Goal: Task Accomplishment & Management: Complete application form

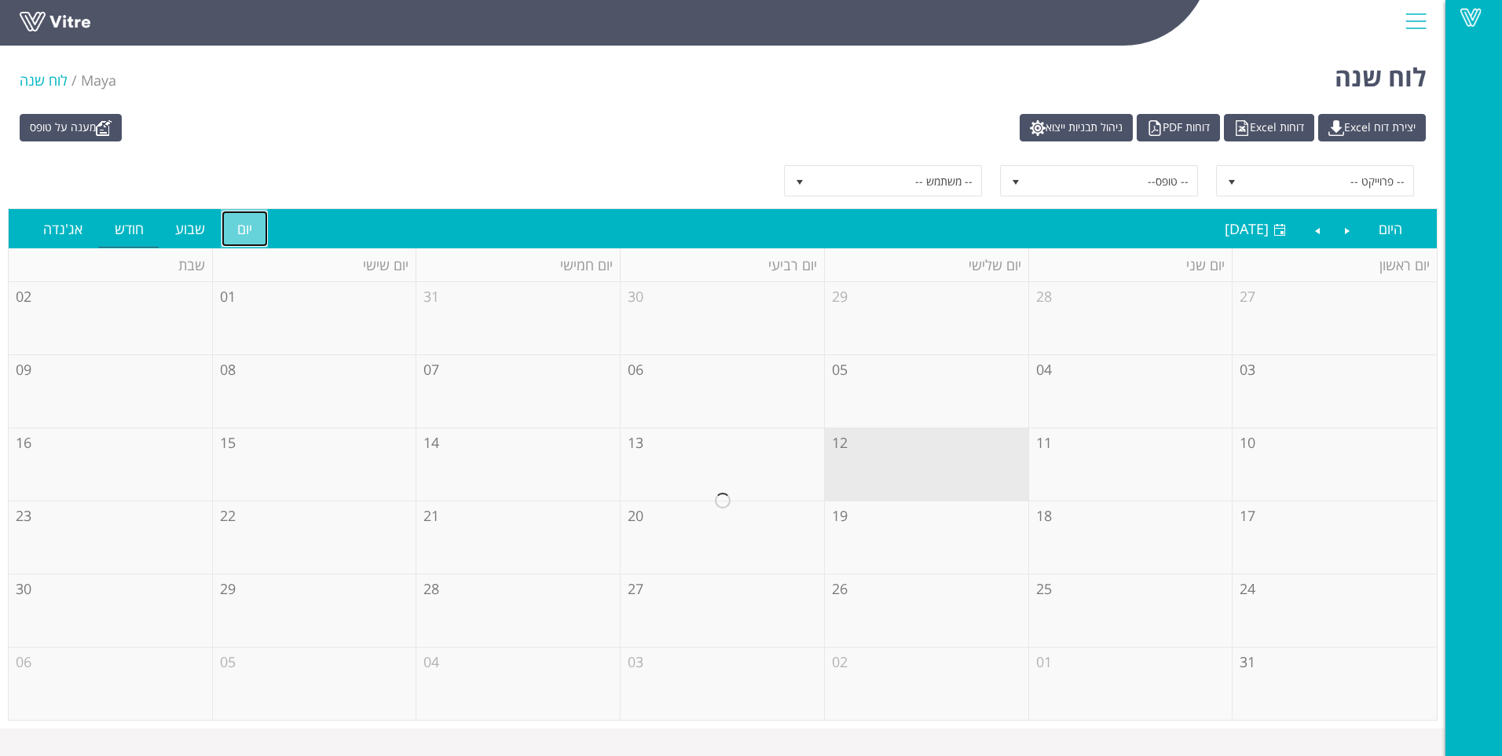
click at [249, 223] on link "יום" at bounding box center [244, 228] width 46 height 36
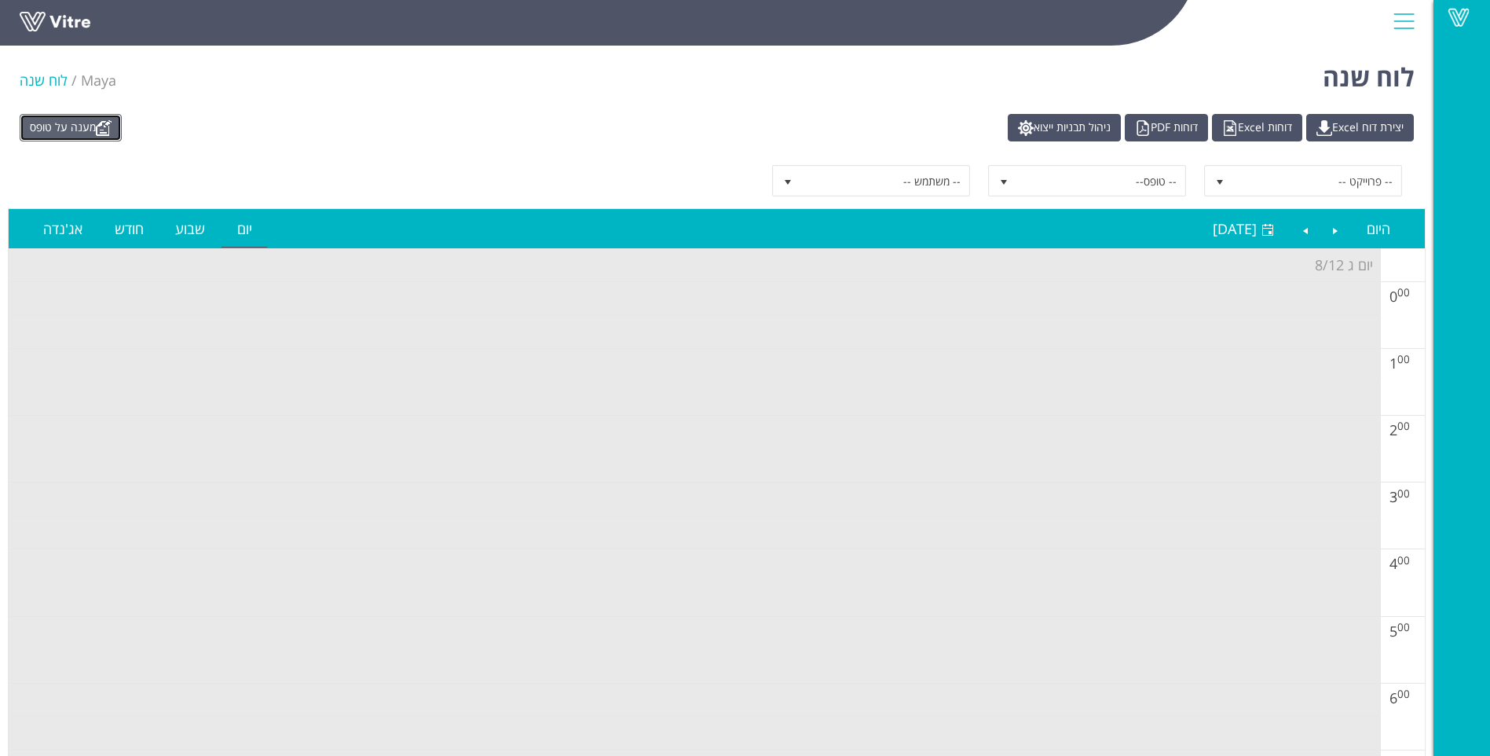
click at [95, 118] on link "מענה על טופס" at bounding box center [71, 127] width 102 height 27
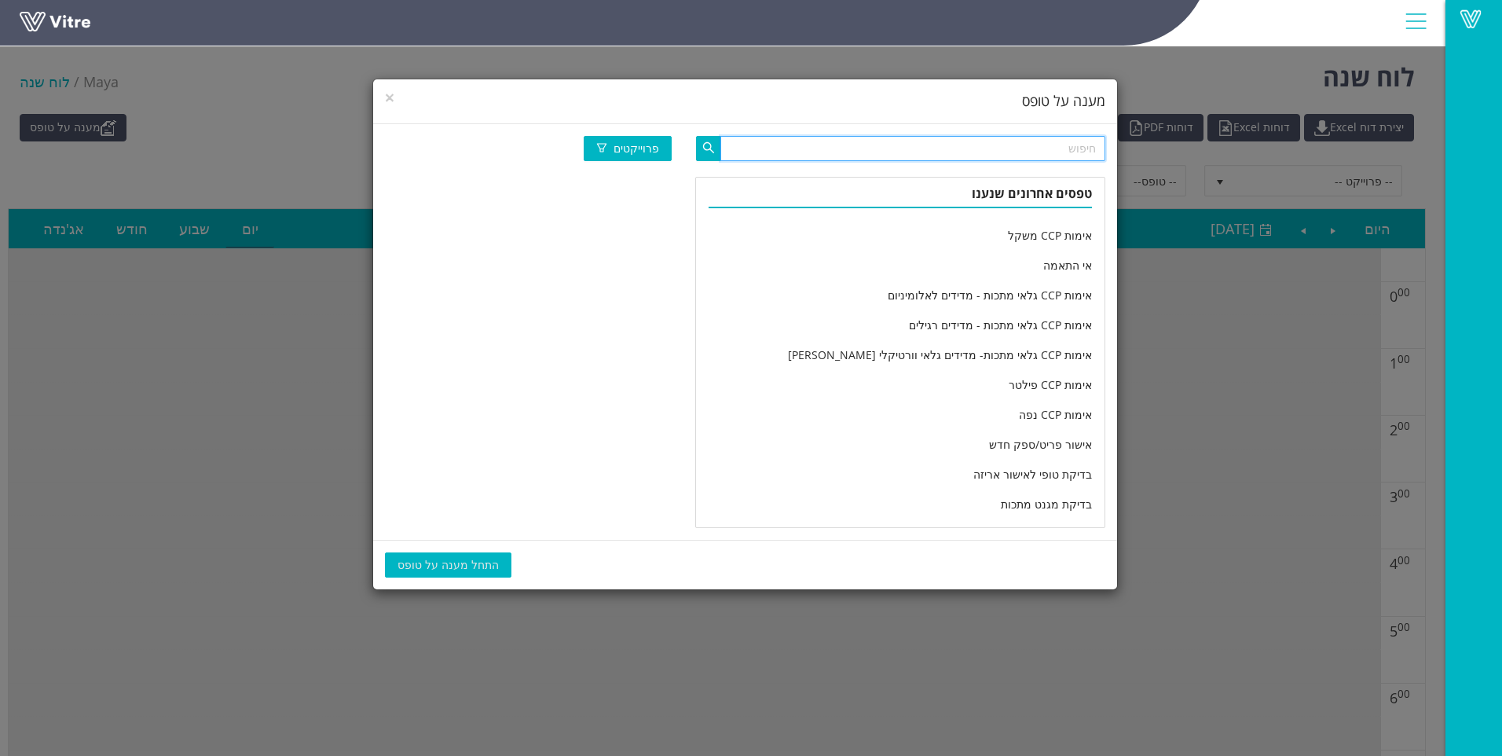
click at [1002, 157] on input "text" at bounding box center [912, 148] width 385 height 25
type input "מוצרי אפי"
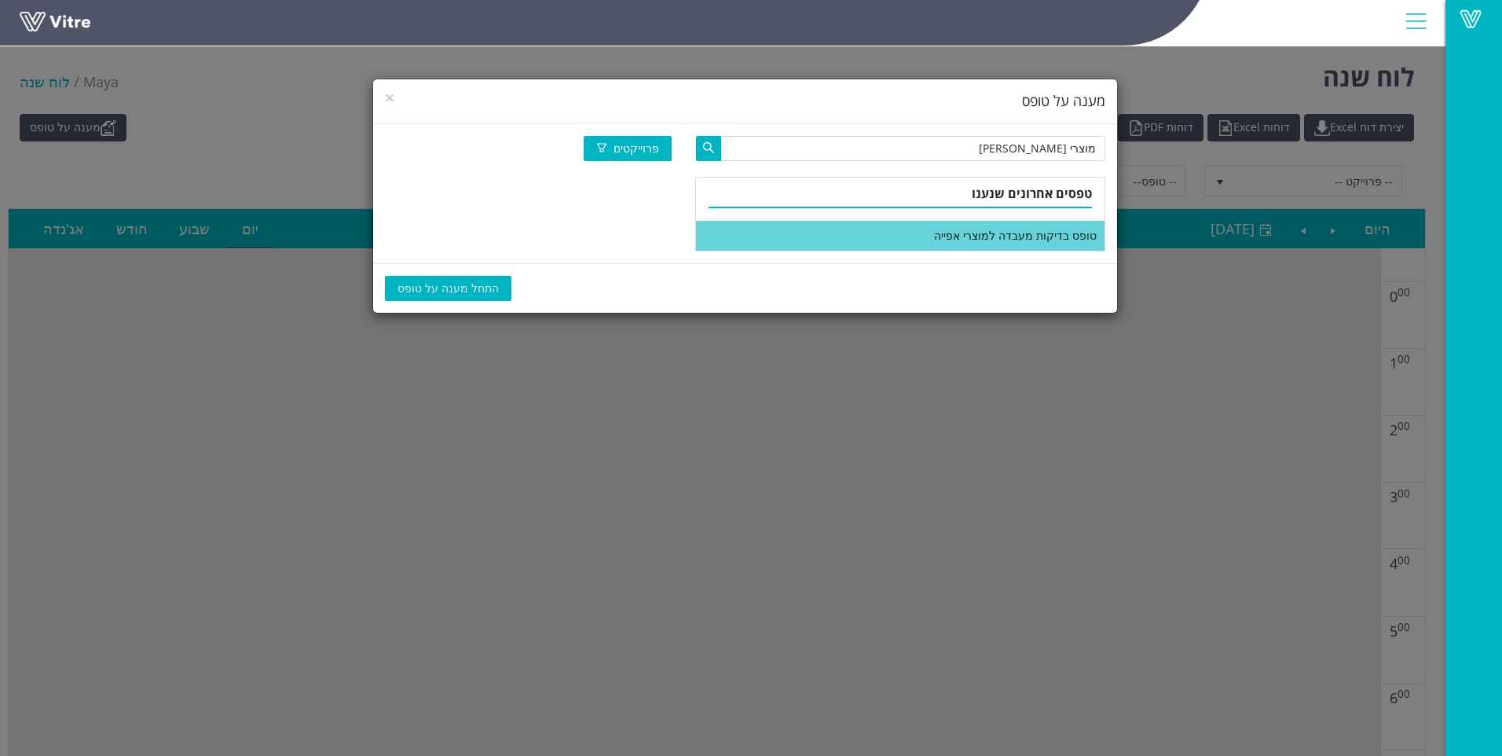
click at [968, 229] on li "טופס בדיקות מעבדה למוצרי אפייה" at bounding box center [900, 236] width 408 height 30
click at [483, 276] on button "התחל מענה על טופס" at bounding box center [448, 288] width 126 height 25
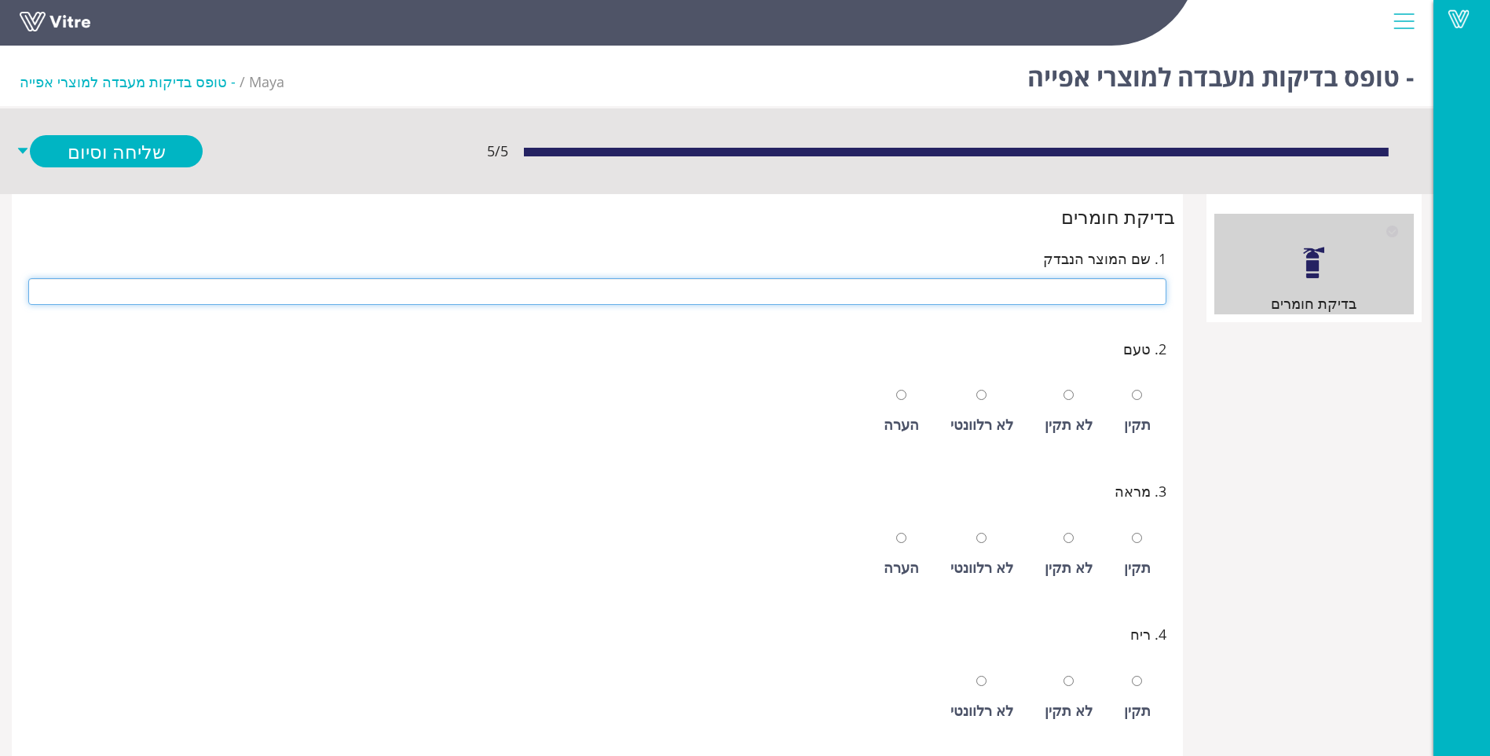
click at [1099, 286] on input "text" at bounding box center [597, 291] width 1138 height 27
type input "פודינג וניל במשקל"
click at [1132, 390] on input "radio" at bounding box center [1137, 395] width 10 height 10
radio input "true"
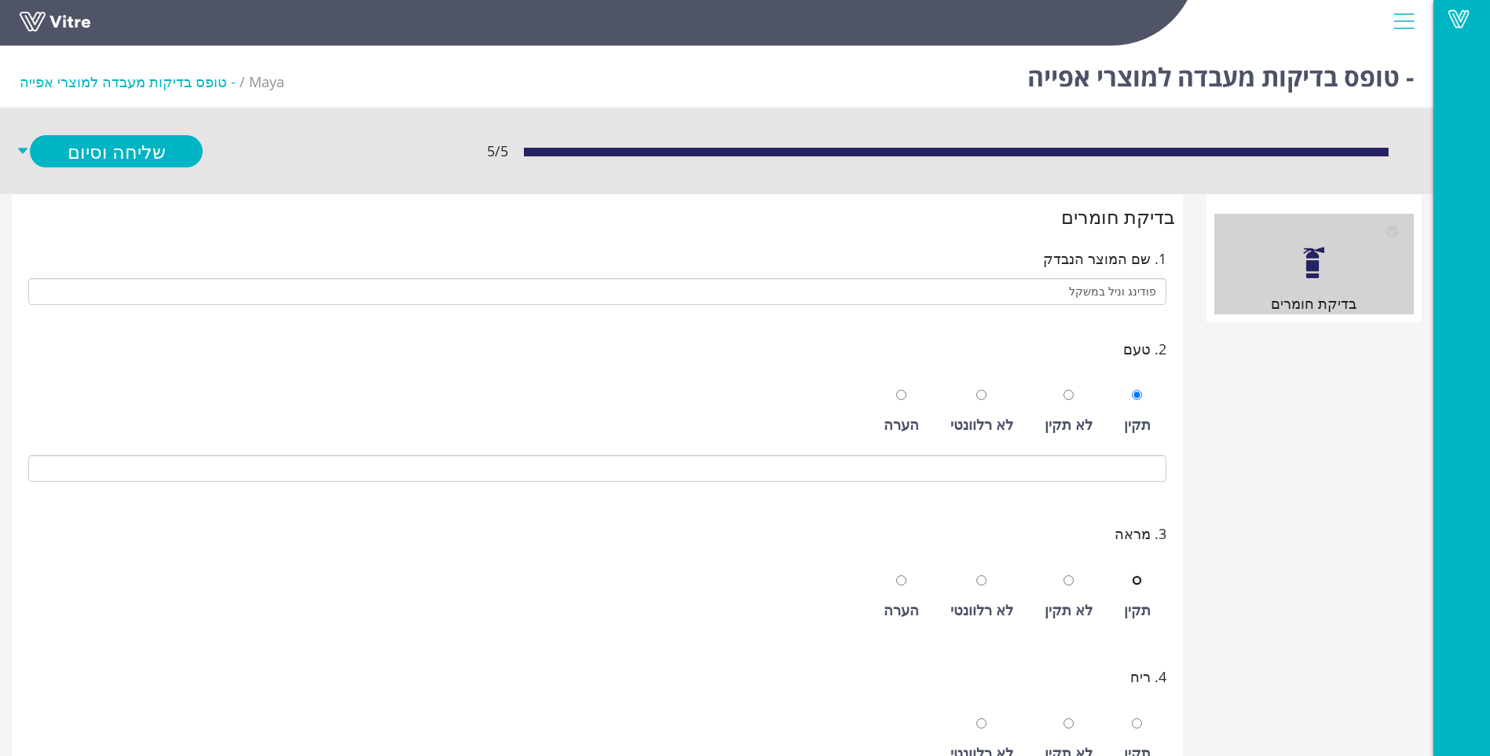
click at [1132, 575] on input "radio" at bounding box center [1137, 580] width 10 height 10
radio input "true"
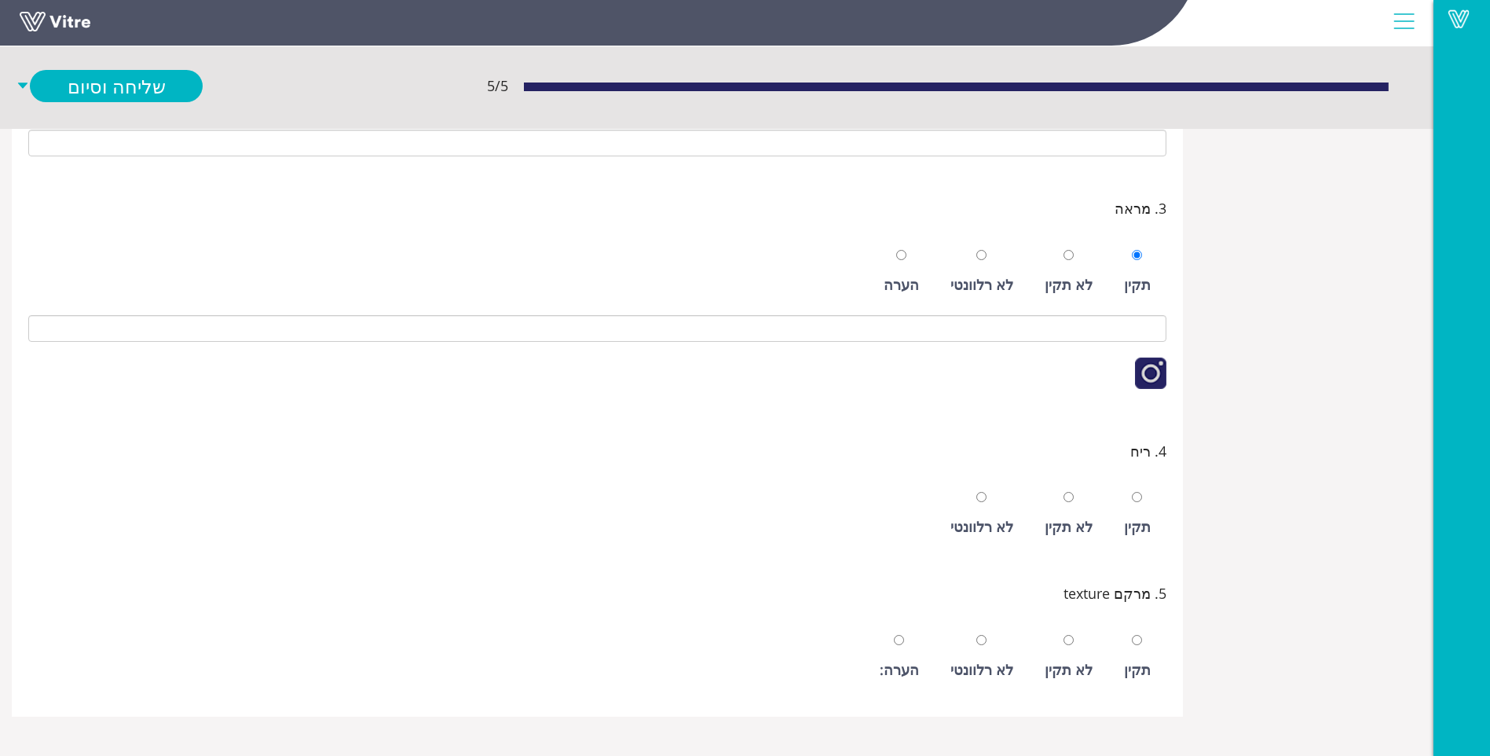
click at [1137, 523] on div "תקין" at bounding box center [1137, 526] width 27 height 22
radio input "true"
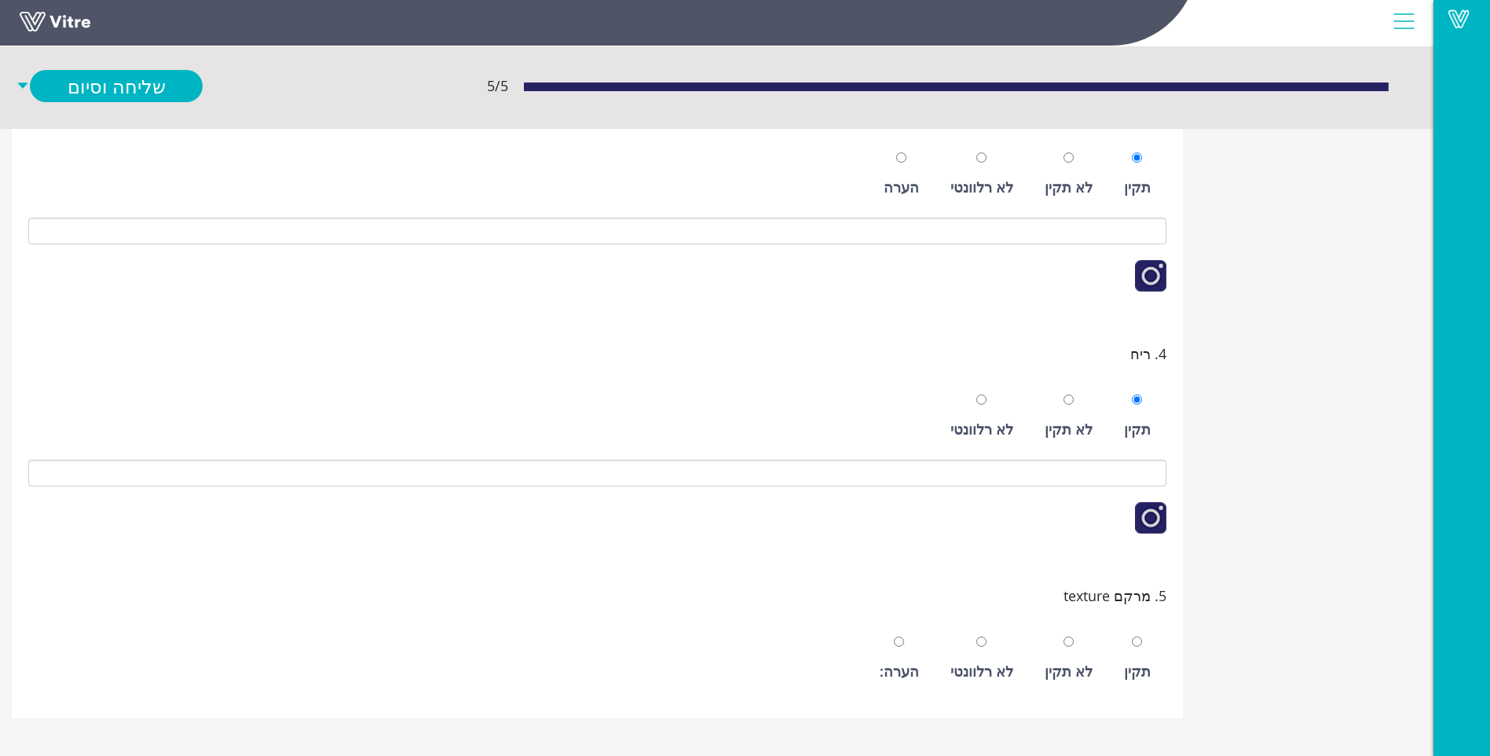
scroll to position [424, 0]
click at [1129, 675] on div "תקין" at bounding box center [1137, 669] width 27 height 22
radio input "true"
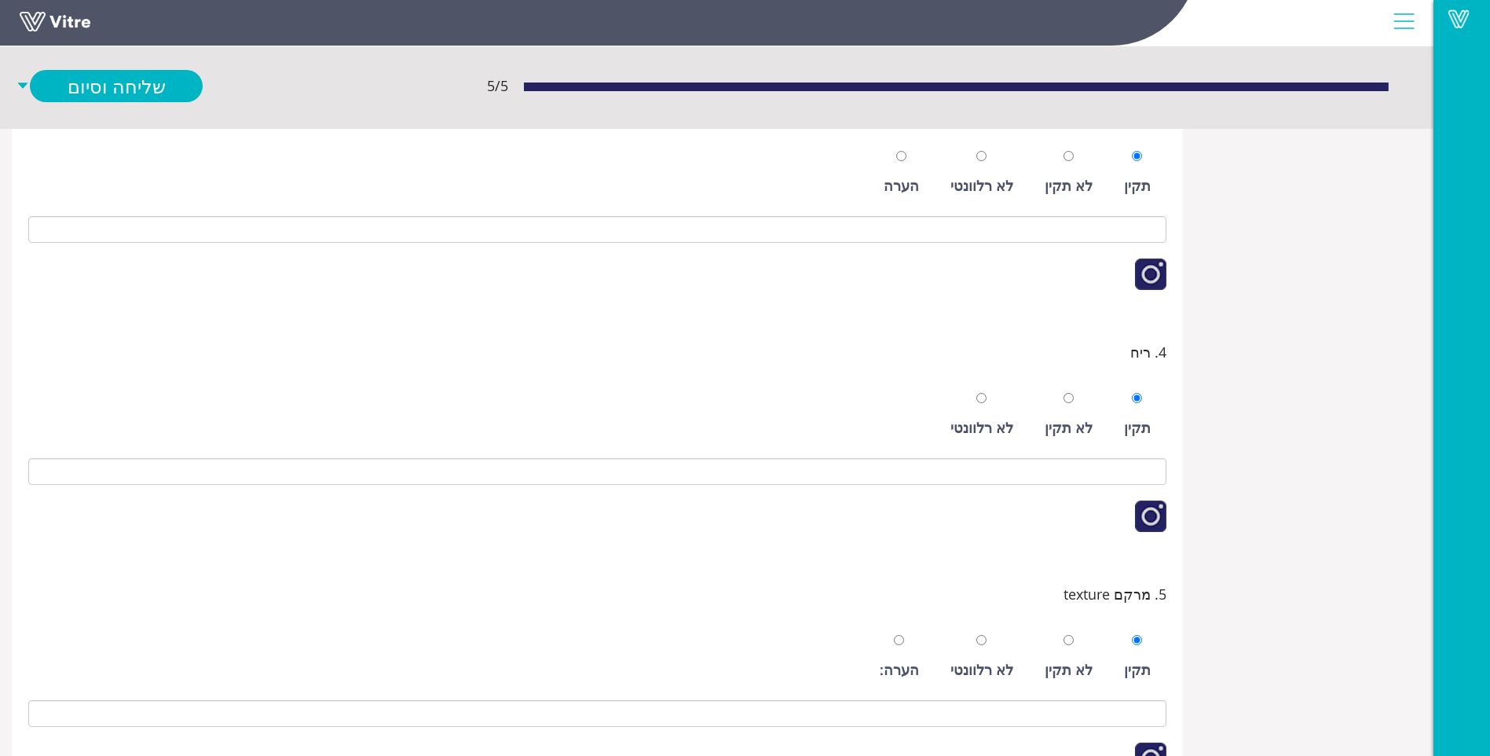
click at [76, 103] on div "5 / 5 שליחה וסיום" at bounding box center [716, 85] width 1433 height 85
click at [79, 102] on div "5 / 5 שליחה וסיום" at bounding box center [716, 85] width 1433 height 85
drag, startPoint x: 90, startPoint y: 97, endPoint x: 102, endPoint y: 90, distance: 14.4
click at [90, 96] on link "שליחה וסיום" at bounding box center [116, 86] width 173 height 32
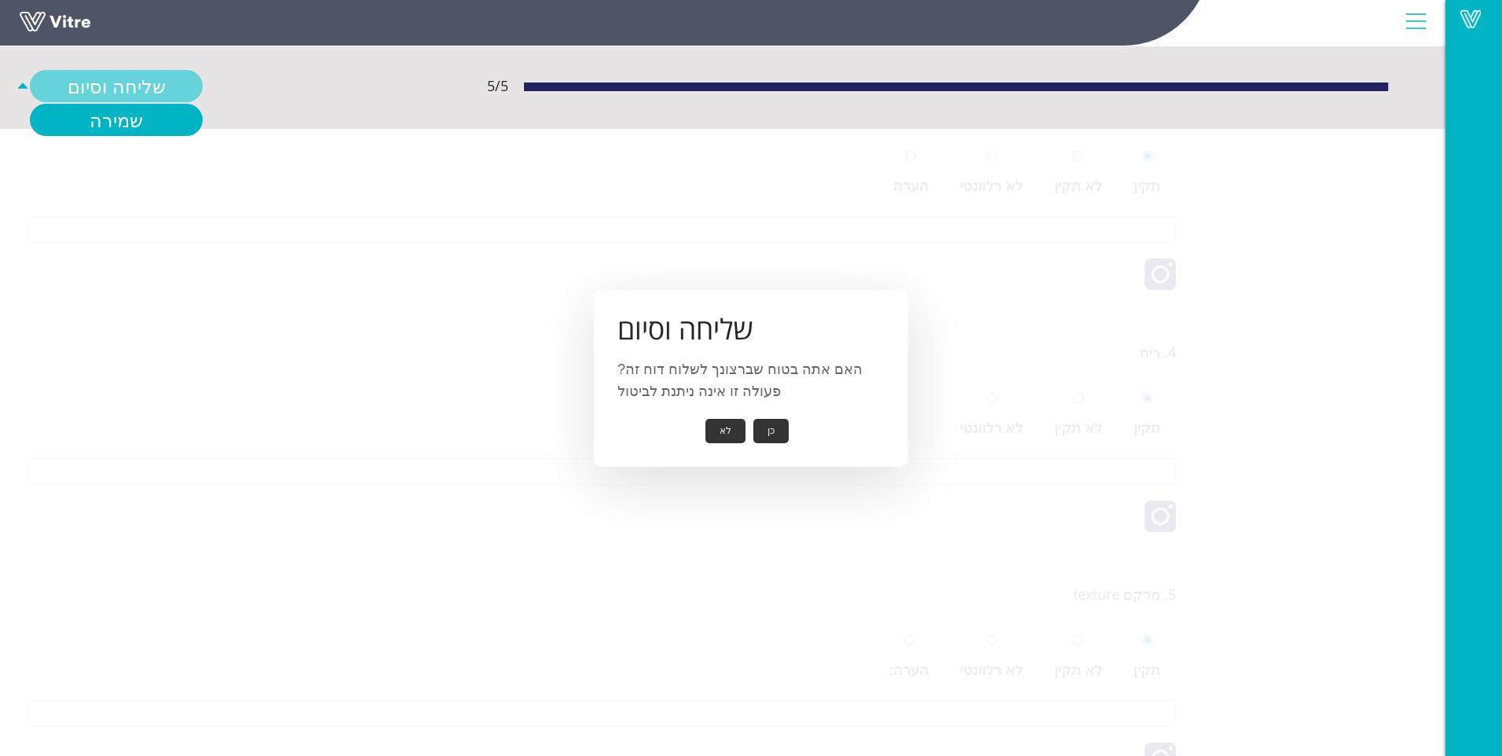
click at [102, 90] on link "שליחה וסיום" at bounding box center [116, 86] width 173 height 32
click at [773, 429] on button "כן" at bounding box center [770, 431] width 35 height 24
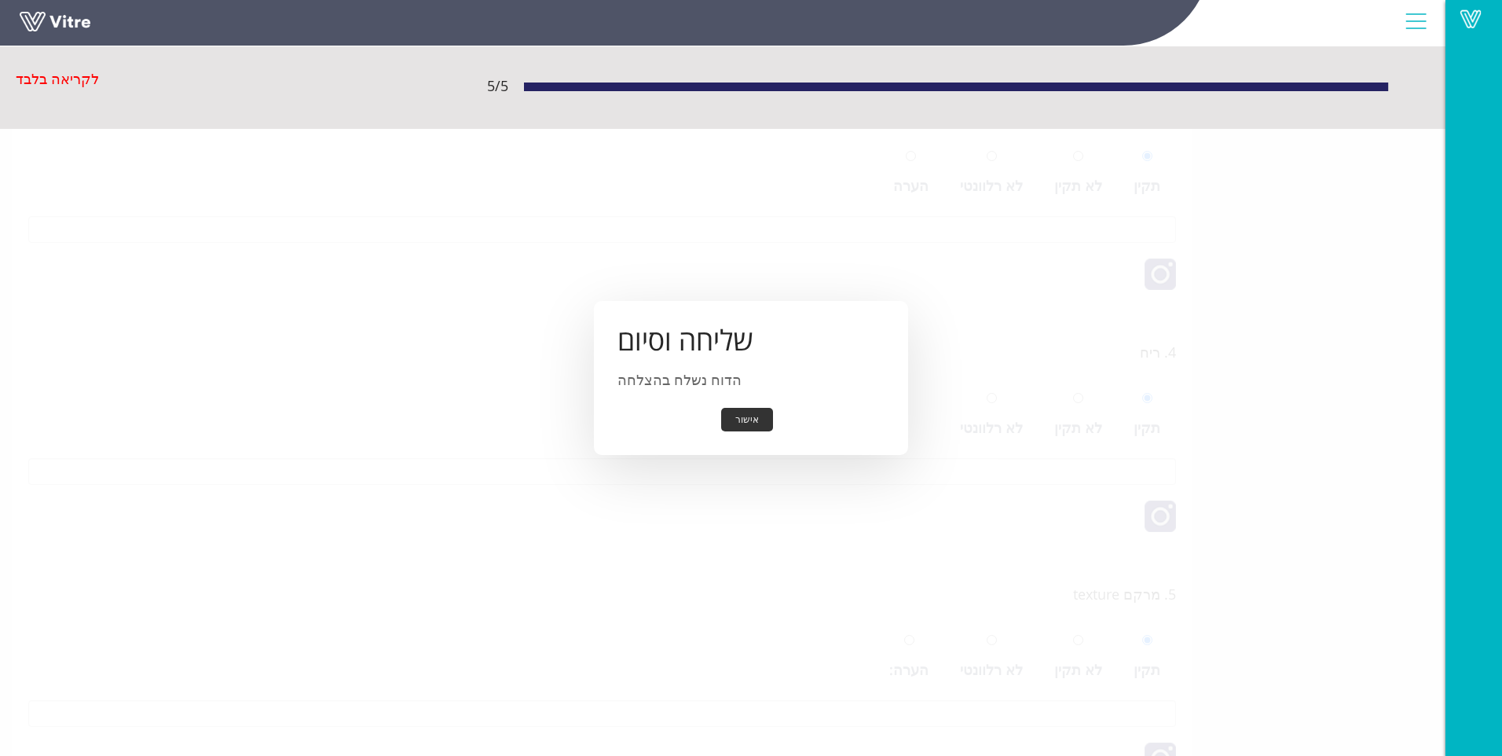
click at [730, 423] on button "אישור" at bounding box center [747, 420] width 52 height 24
